Goal: Use online tool/utility: Utilize a website feature to perform a specific function

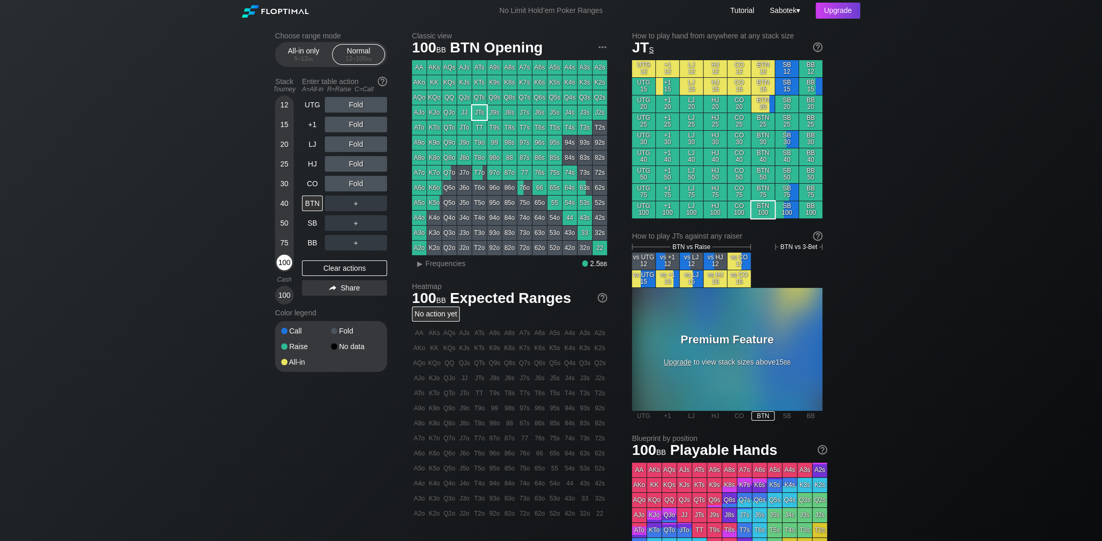
click at [283, 267] on div "100" at bounding box center [285, 263] width 16 height 16
click at [282, 260] on div "100" at bounding box center [285, 263] width 16 height 16
click at [342, 52] on div "Normal 12 – 100 bb" at bounding box center [359, 55] width 48 height 20
click at [285, 265] on div "100" at bounding box center [285, 263] width 16 height 16
click at [310, 201] on div "BTN" at bounding box center [312, 204] width 21 height 16
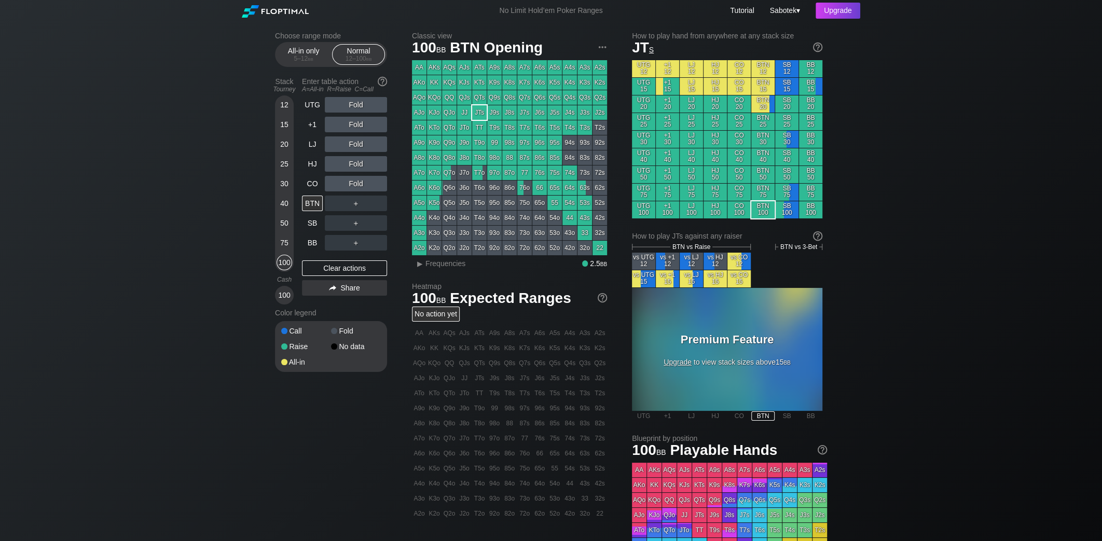
click at [591, 263] on div "2.5 bb" at bounding box center [594, 264] width 25 height 8
drag, startPoint x: 587, startPoint y: 262, endPoint x: 601, endPoint y: 262, distance: 13.5
click at [601, 262] on div "2.5 bb" at bounding box center [594, 264] width 25 height 8
click at [436, 264] on span "Frequencies" at bounding box center [446, 264] width 40 height 8
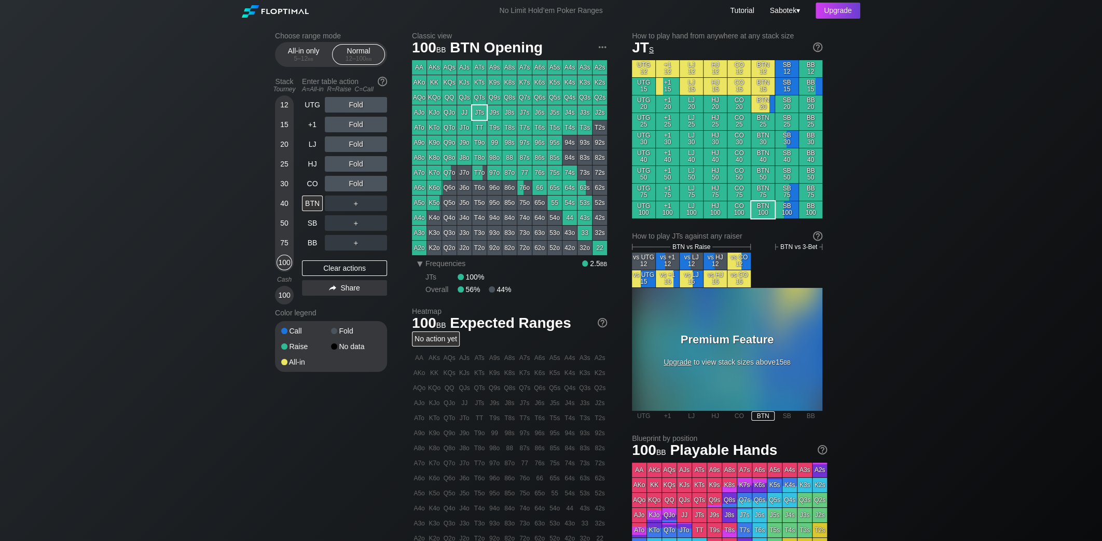
drag, startPoint x: 424, startPoint y: 296, endPoint x: 430, endPoint y: 296, distance: 6.7
click at [430, 296] on div "Classic view 100 bb BTN Opening AA AKs AQs AJs ATs A9s A8s A7s A6s A5s A4s A3s …" at bounding box center [619, 358] width 415 height 652
drag, startPoint x: 429, startPoint y: 291, endPoint x: 438, endPoint y: 291, distance: 8.8
click at [438, 291] on div "Overall" at bounding box center [442, 289] width 32 height 8
drag, startPoint x: 427, startPoint y: 291, endPoint x: 443, endPoint y: 290, distance: 15.6
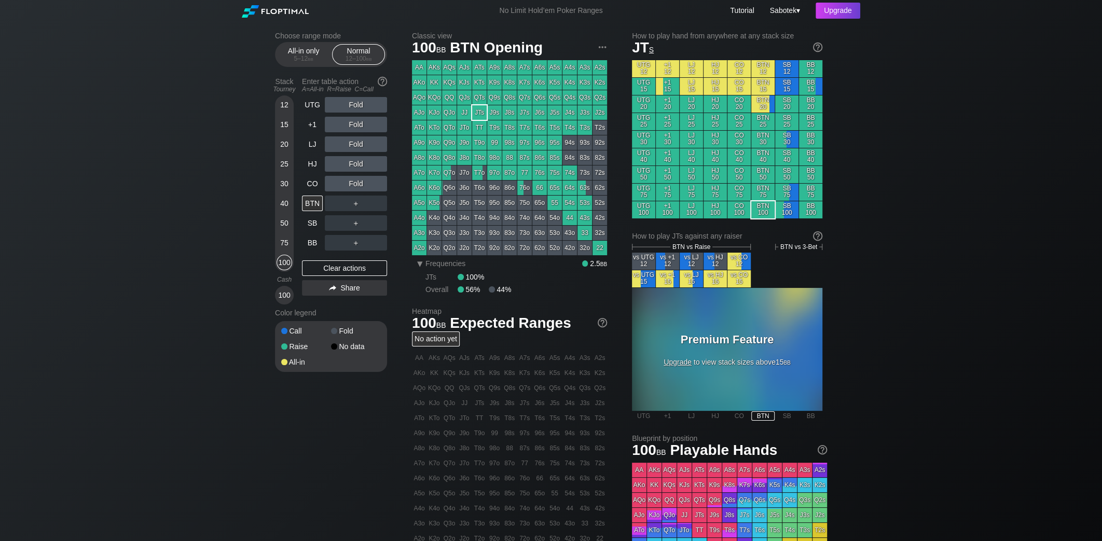
click at [443, 290] on div "Overall" at bounding box center [442, 289] width 32 height 8
drag, startPoint x: 425, startPoint y: 290, endPoint x: 438, endPoint y: 290, distance: 13.0
click at [438, 290] on footer "▾ Frequencies 2.5 bb JTs 100% Overall 56% 44%" at bounding box center [509, 277] width 195 height 34
drag, startPoint x: 428, startPoint y: 291, endPoint x: 438, endPoint y: 292, distance: 9.4
click at [438, 292] on div "Overall" at bounding box center [442, 289] width 32 height 8
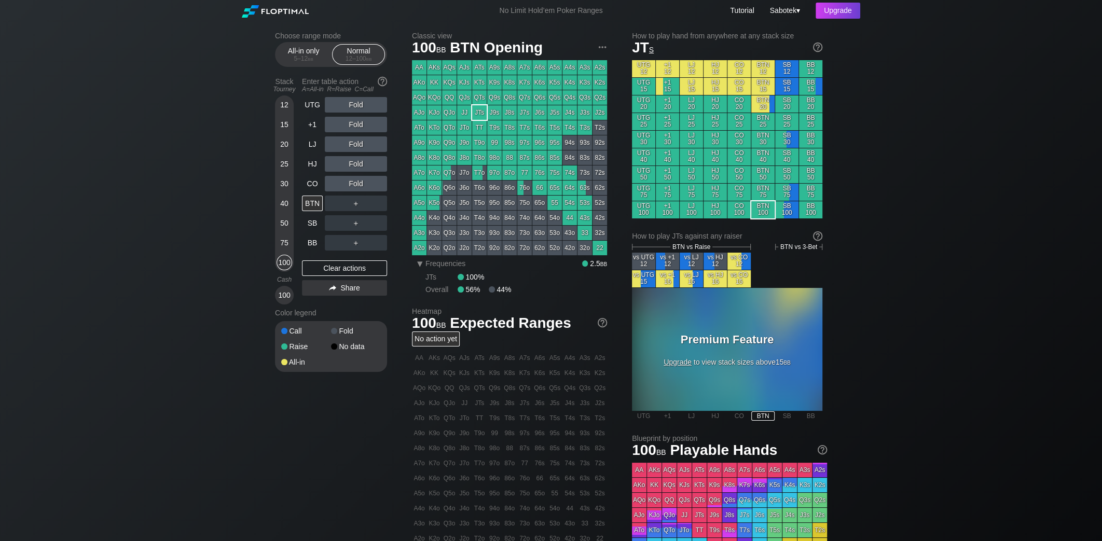
drag, startPoint x: 466, startPoint y: 289, endPoint x: 472, endPoint y: 297, distance: 10.0
click at [478, 293] on div "56%" at bounding box center [473, 289] width 31 height 8
